Goal: Navigation & Orientation: Go to known website

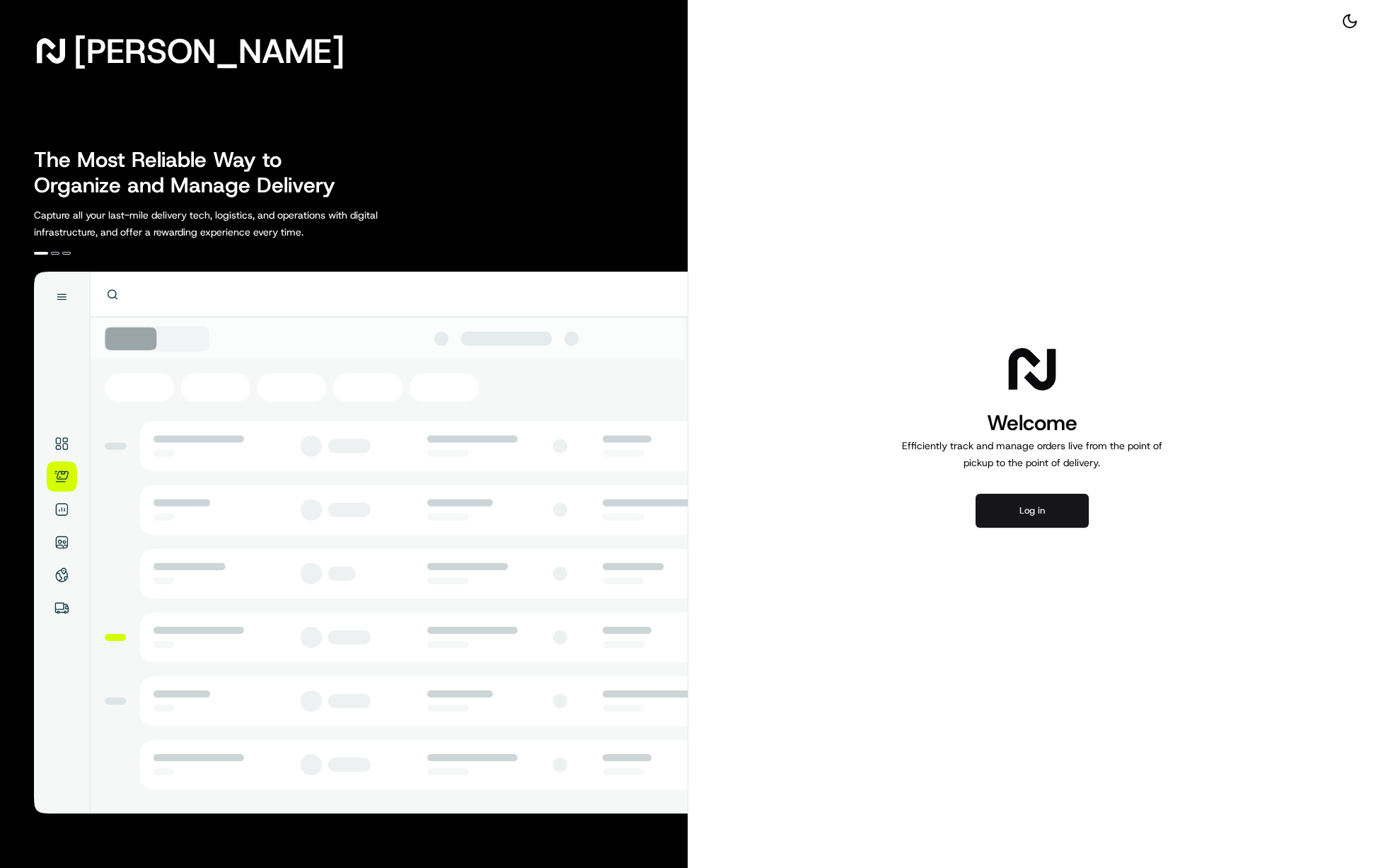
click at [1039, 517] on button "Log in" at bounding box center [1032, 511] width 113 height 34
